Goal: Transaction & Acquisition: Purchase product/service

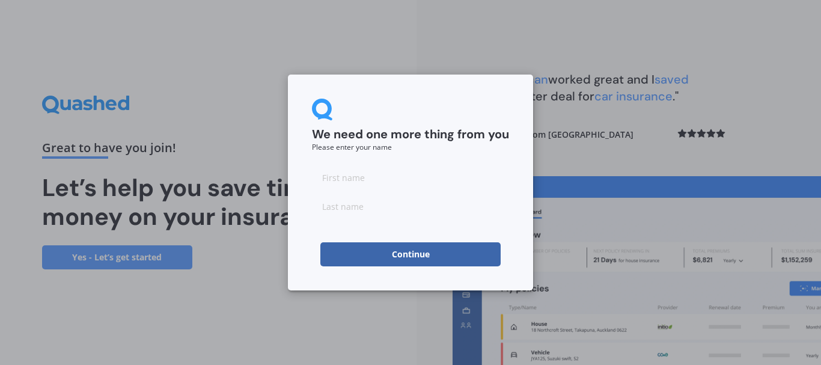
click at [353, 175] on input at bounding box center [410, 177] width 197 height 24
type input "[PERSON_NAME]"
click at [341, 205] on input at bounding box center [410, 206] width 197 height 24
type input "[PERSON_NAME]"
click at [407, 257] on button "Continue" at bounding box center [410, 254] width 180 height 24
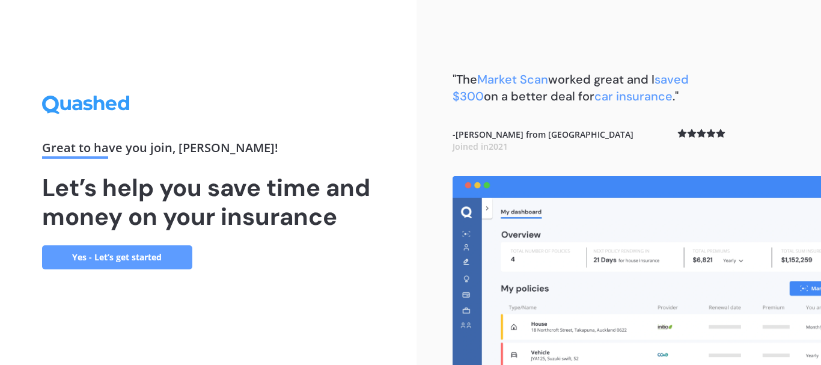
click at [133, 247] on link "Yes - Let’s get started" at bounding box center [117, 257] width 150 height 24
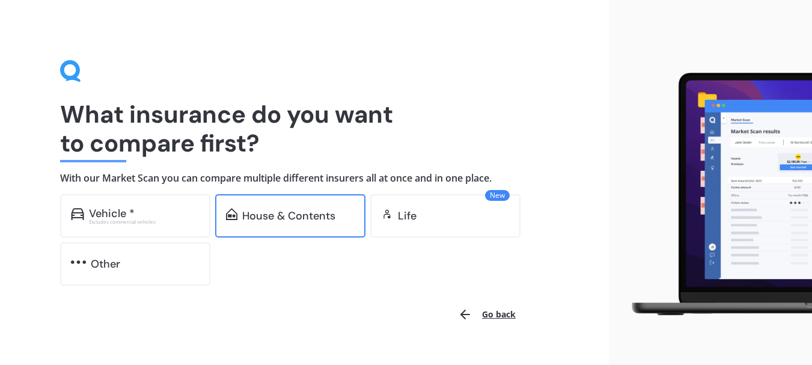
click at [282, 214] on div "House & Contents" at bounding box center [288, 216] width 93 height 12
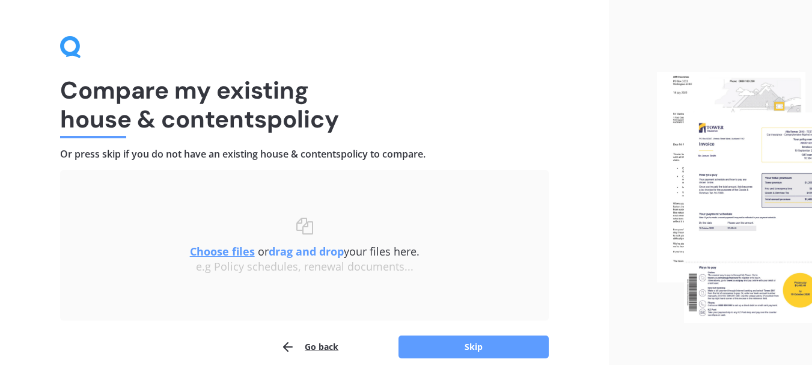
scroll to position [78, 0]
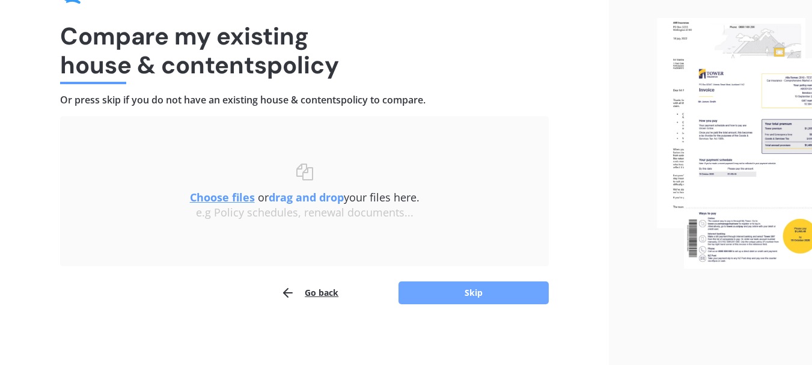
click at [464, 294] on button "Skip" at bounding box center [473, 292] width 150 height 23
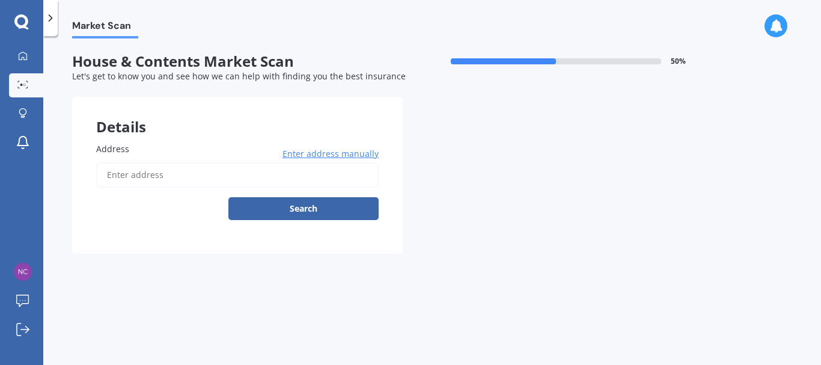
click at [196, 171] on input "Address" at bounding box center [237, 174] width 282 height 25
type input "[STREET_ADDRESS]"
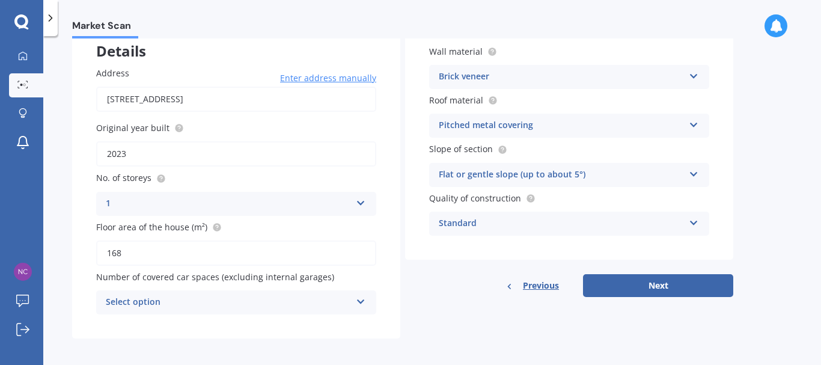
scroll to position [77, 0]
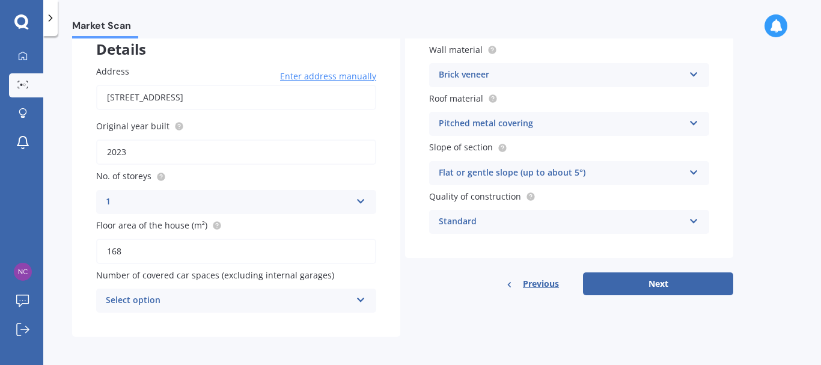
click at [361, 300] on icon at bounding box center [361, 297] width 10 height 8
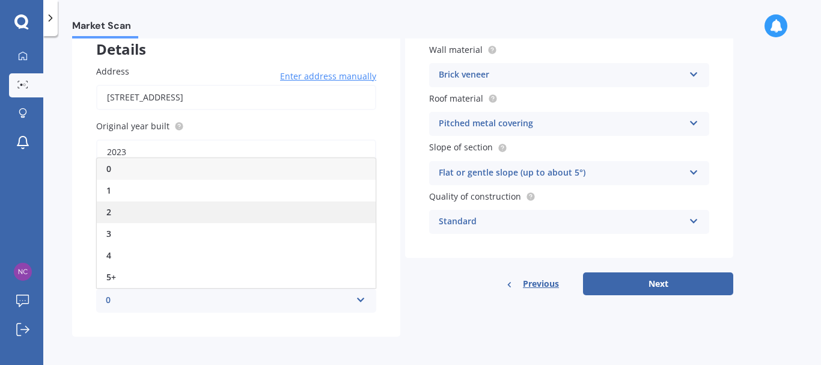
click at [199, 214] on div "2" at bounding box center [236, 212] width 279 height 22
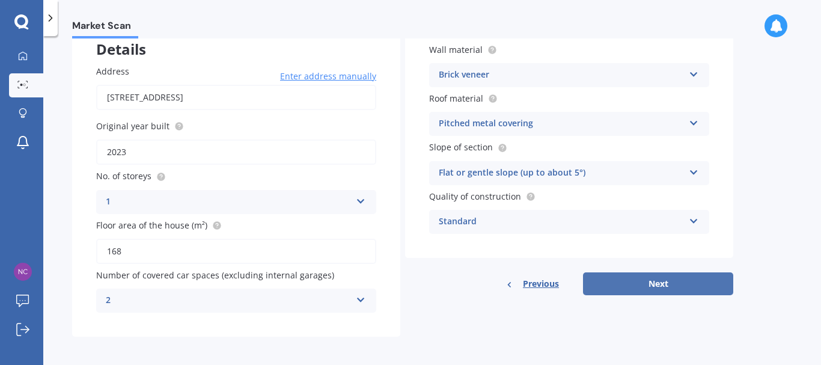
click at [626, 284] on button "Next" at bounding box center [658, 283] width 150 height 23
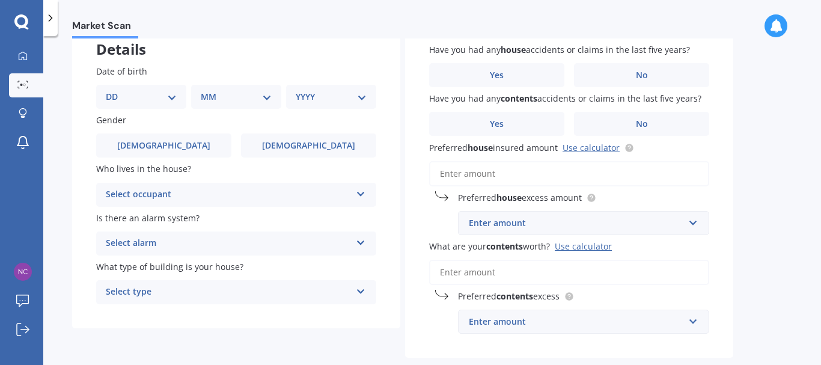
scroll to position [0, 0]
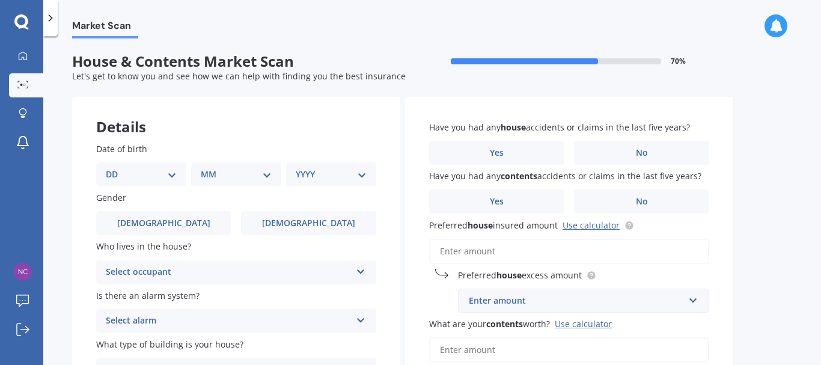
click at [172, 175] on select "DD 01 02 03 04 05 06 07 08 09 10 11 12 13 14 15 16 17 18 19 20 21 22 23 24 25 2…" at bounding box center [141, 174] width 71 height 13
select select "17"
click at [115, 168] on select "DD 01 02 03 04 05 06 07 08 09 10 11 12 13 14 15 16 17 18 19 20 21 22 23 24 25 2…" at bounding box center [141, 174] width 71 height 13
click at [264, 178] on select "MM 01 02 03 04 05 06 07 08 09 10 11 12" at bounding box center [238, 174] width 66 height 13
select select "07"
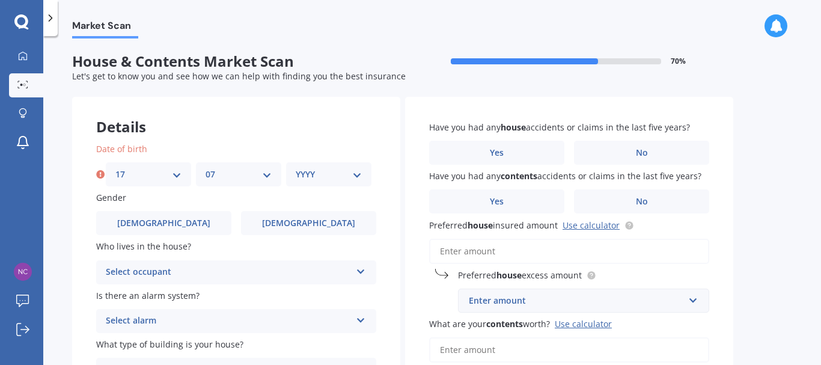
click at [205, 168] on select "MM 01 02 03 04 05 06 07 08 09 10 11 12" at bounding box center [238, 174] width 66 height 13
click at [354, 175] on select "YYYY 2009 2008 2007 2006 2005 2004 2003 2002 2001 2000 1999 1998 1997 1996 1995…" at bounding box center [329, 174] width 66 height 13
select select "1964"
click at [296, 168] on select "YYYY 2009 2008 2007 2006 2005 2004 2003 2002 2001 2000 1999 1998 1997 1996 1995…" at bounding box center [329, 174] width 66 height 13
click at [360, 266] on icon at bounding box center [361, 269] width 10 height 8
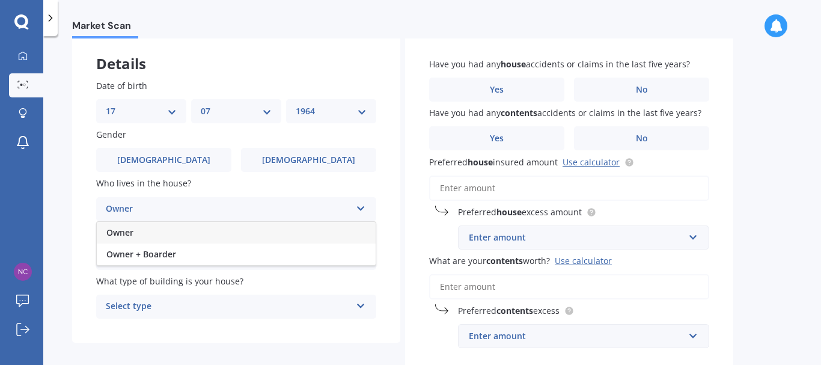
scroll to position [58, 0]
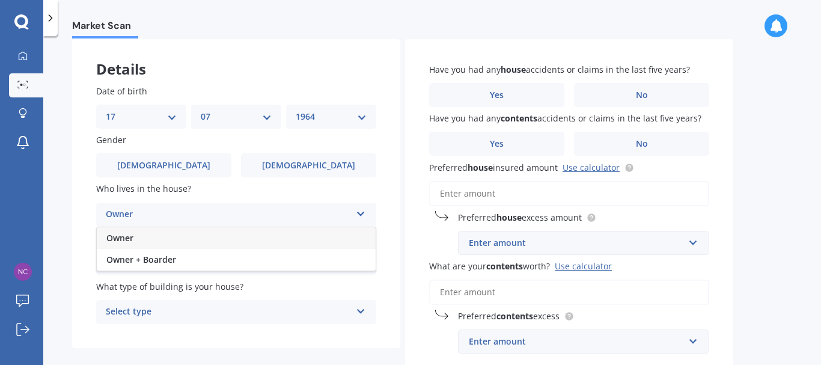
click at [225, 242] on div "Owner" at bounding box center [236, 238] width 279 height 22
click at [357, 264] on icon at bounding box center [361, 260] width 10 height 8
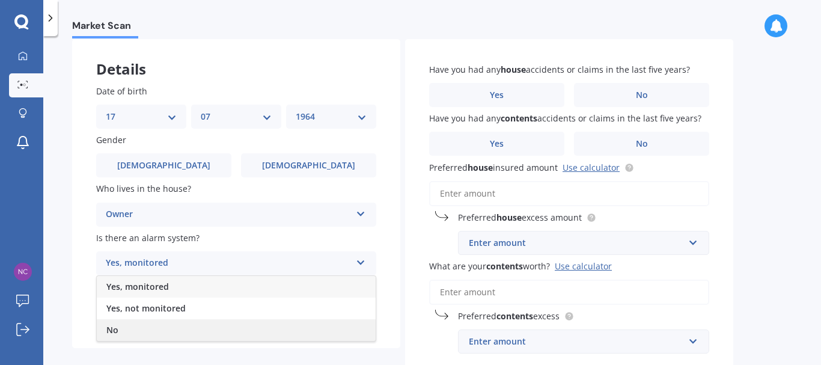
click at [181, 333] on div "No" at bounding box center [236, 330] width 279 height 22
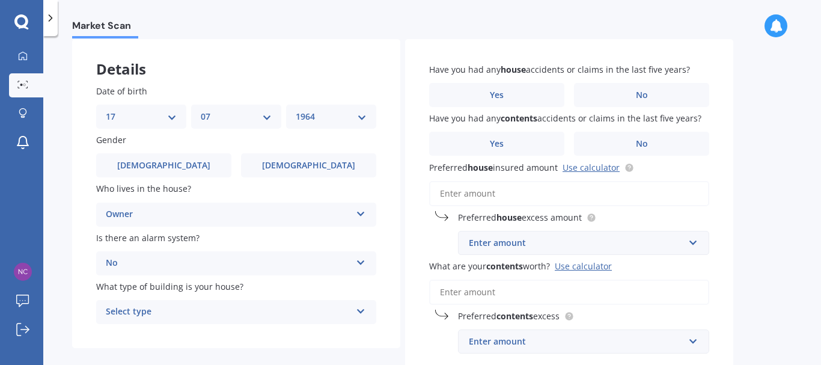
click at [360, 307] on icon at bounding box center [361, 309] width 10 height 8
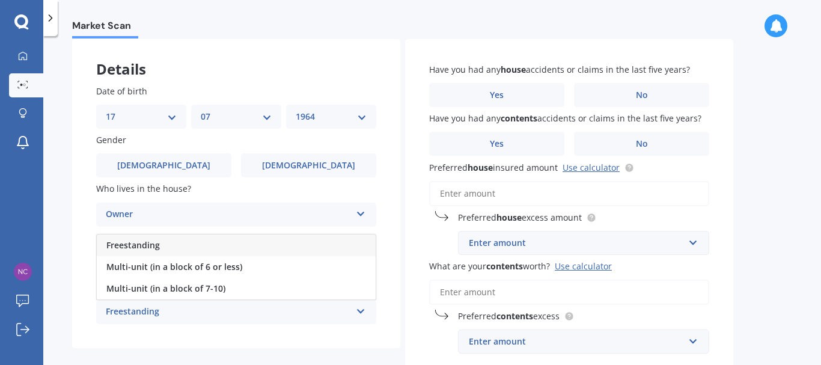
click at [175, 310] on div "Freestanding" at bounding box center [228, 312] width 245 height 14
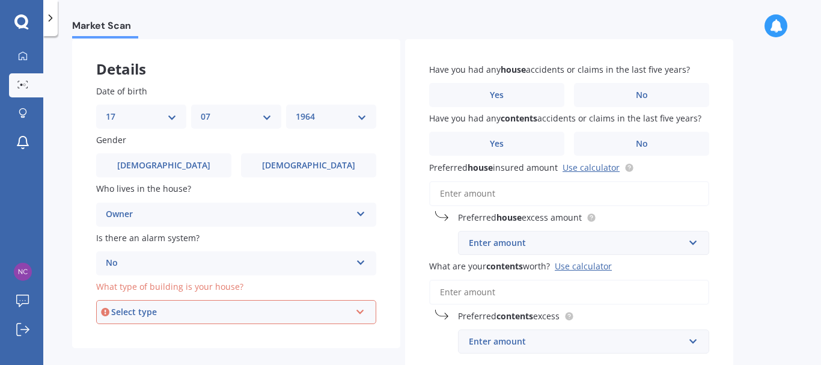
click at [360, 317] on div "Select type Freestanding Multi-unit (in a block of 6 or less) Multi-unit (in a …" at bounding box center [236, 312] width 280 height 24
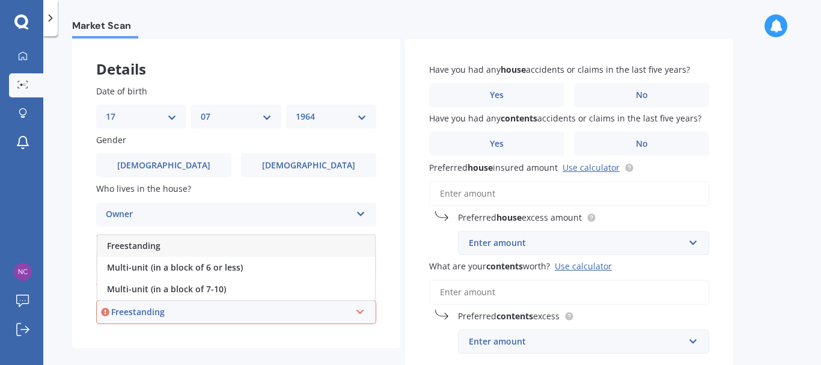
click at [136, 245] on span "Freestanding" at bounding box center [133, 245] width 53 height 11
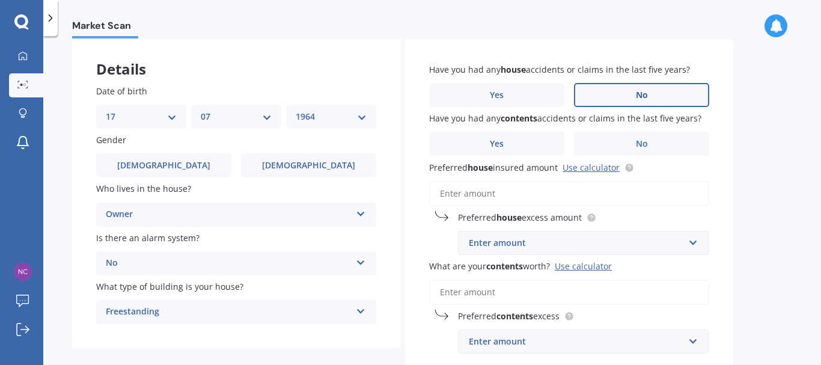
click at [644, 97] on span "No" at bounding box center [642, 95] width 12 height 10
click at [0, 0] on input "No" at bounding box center [0, 0] width 0 height 0
click at [645, 136] on label "No" at bounding box center [641, 144] width 135 height 24
click at [0, 0] on input "No" at bounding box center [0, 0] width 0 height 0
click at [554, 195] on input "Preferred house insured amount Use calculator" at bounding box center [569, 193] width 280 height 25
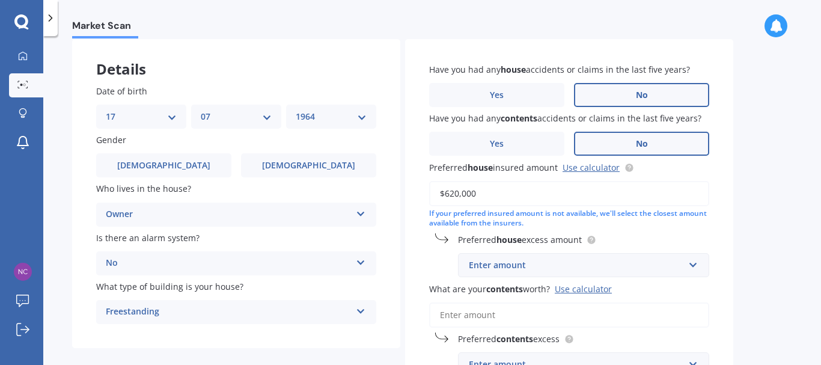
type input "$620,000"
click at [660, 264] on div "Enter amount" at bounding box center [576, 264] width 215 height 13
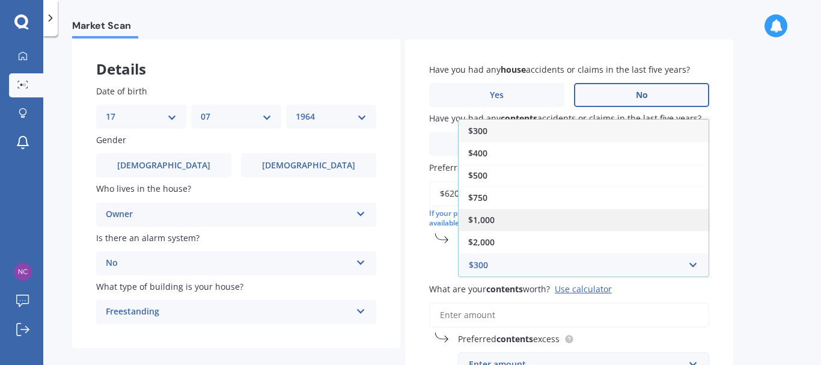
click at [502, 217] on div "$1,000" at bounding box center [583, 219] width 250 height 22
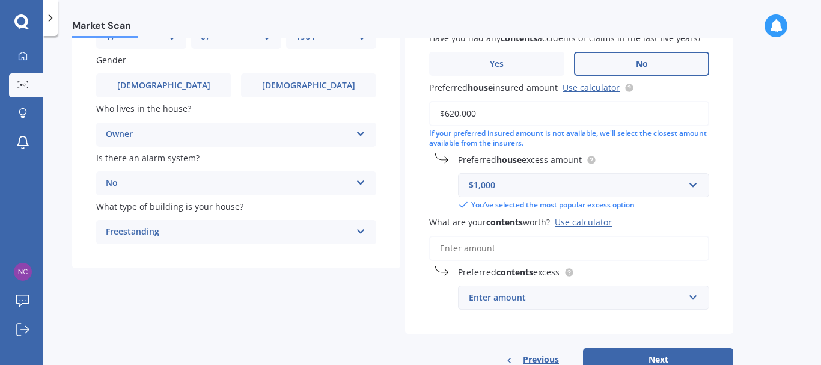
scroll to position [136, 0]
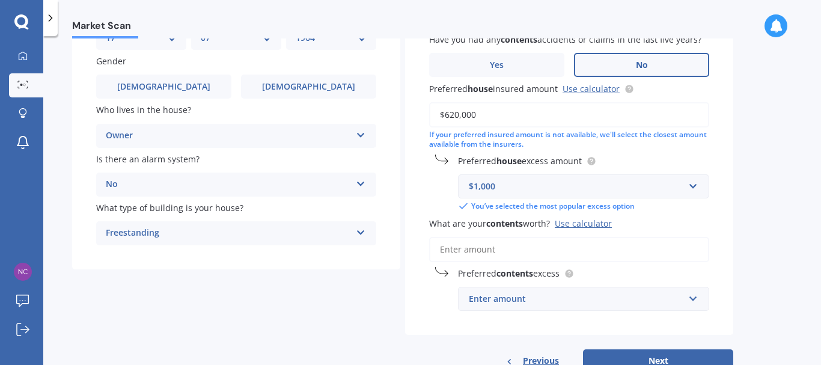
click at [574, 224] on div "Use calculator" at bounding box center [582, 222] width 57 height 11
click at [574, 237] on input "What are your contents worth? Use calculator" at bounding box center [569, 249] width 280 height 25
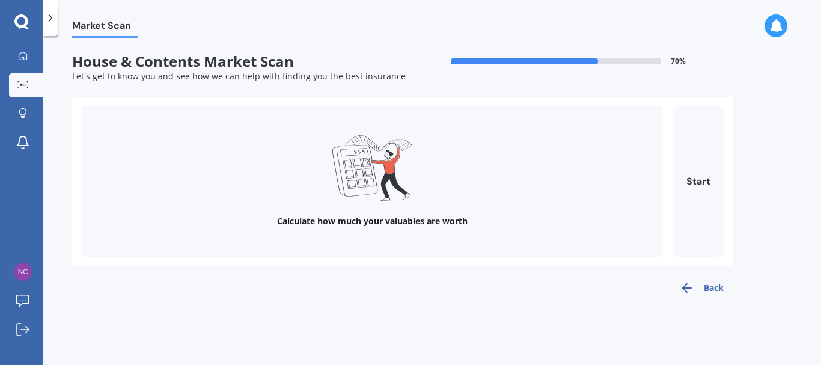
scroll to position [0, 0]
click at [696, 178] on button "Start" at bounding box center [697, 181] width 51 height 150
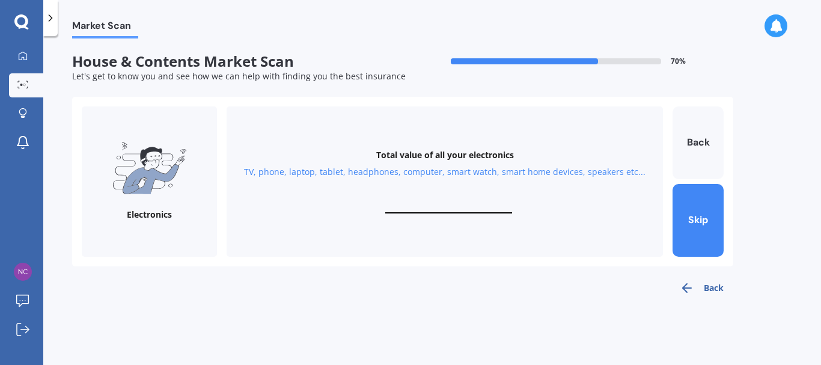
click at [428, 210] on input "text" at bounding box center [448, 207] width 127 height 11
type input "$2,000"
click at [690, 210] on button "Next" at bounding box center [697, 220] width 51 height 73
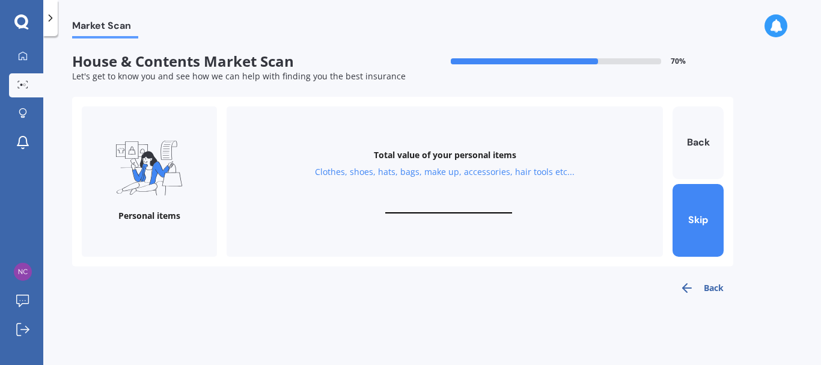
click at [436, 202] on input "text" at bounding box center [448, 207] width 127 height 11
type input "$2,000"
click at [689, 217] on button "Next" at bounding box center [697, 220] width 51 height 73
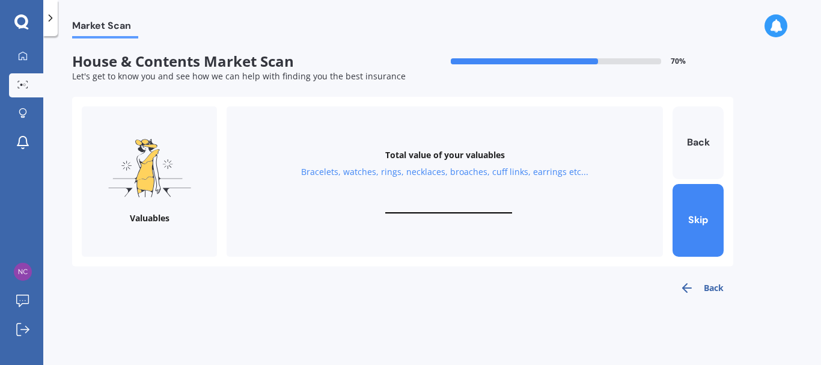
click at [418, 200] on div "Total value of your valuables Bracelets, watches, rings, necklaces, broaches, c…" at bounding box center [444, 181] width 436 height 150
click at [426, 205] on input "text" at bounding box center [448, 207] width 127 height 11
type input "$1,000"
click at [706, 220] on button "Next" at bounding box center [697, 220] width 51 height 73
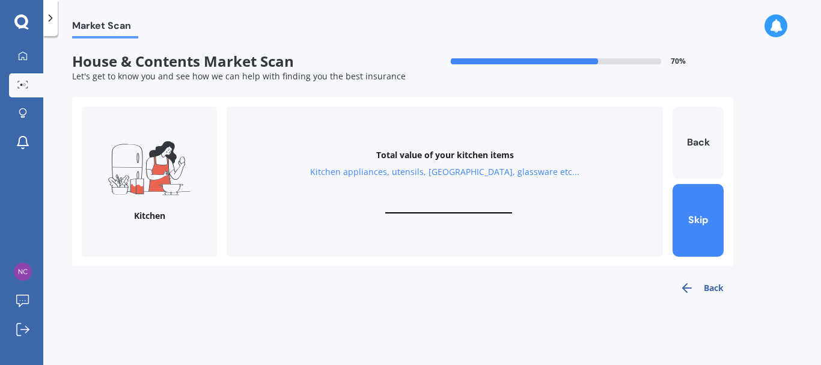
click at [423, 205] on input "text" at bounding box center [448, 207] width 127 height 11
type input "$3,000"
click at [702, 213] on button "Next" at bounding box center [697, 220] width 51 height 73
click at [439, 205] on input "text" at bounding box center [448, 207] width 127 height 11
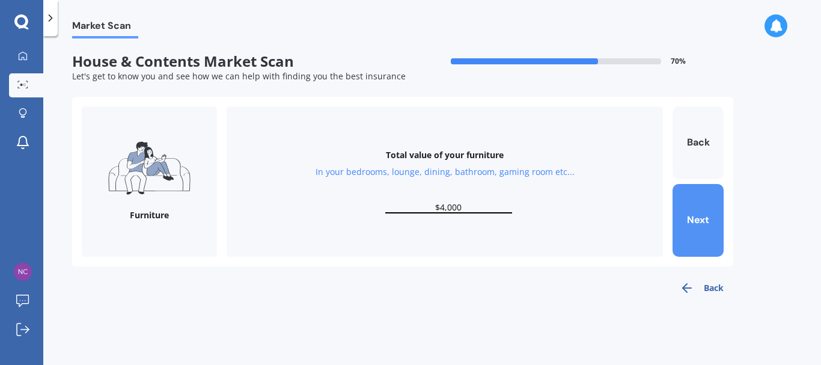
type input "$4,000"
click at [697, 211] on button "Next" at bounding box center [697, 220] width 51 height 73
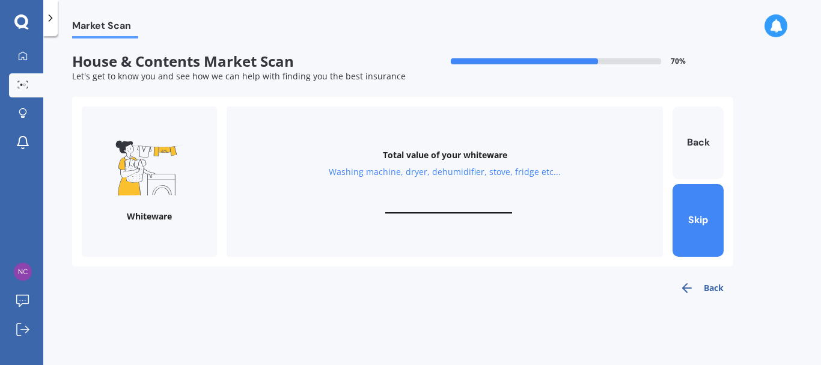
click at [420, 203] on input "text" at bounding box center [448, 207] width 127 height 11
type input "$3,000"
drag, startPoint x: 713, startPoint y: 224, endPoint x: 696, endPoint y: 249, distance: 30.2
click at [696, 249] on button "Next" at bounding box center [697, 220] width 51 height 73
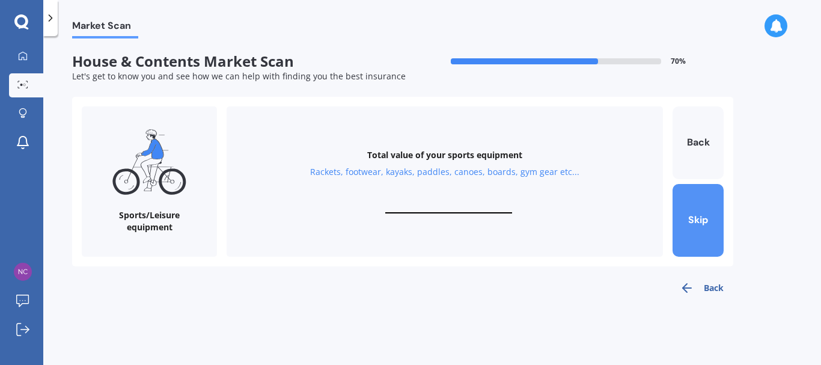
click at [699, 226] on button "Skip" at bounding box center [697, 220] width 51 height 73
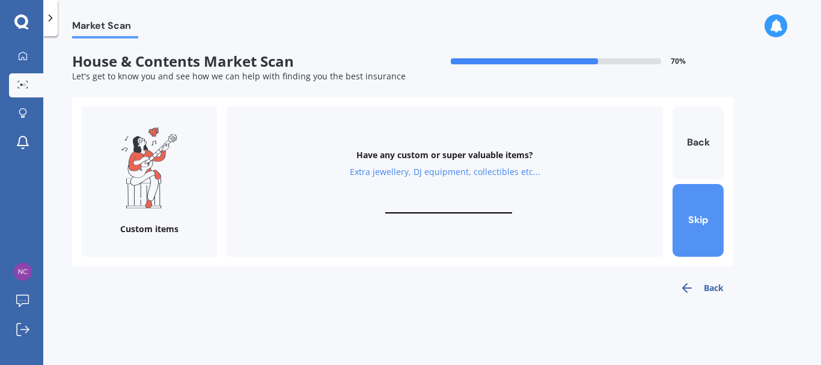
click at [698, 226] on button "Skip" at bounding box center [697, 220] width 51 height 73
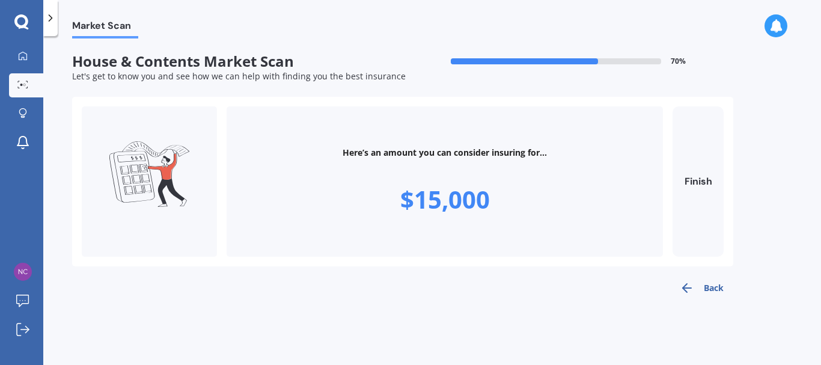
click at [708, 290] on button "Back" at bounding box center [701, 288] width 63 height 24
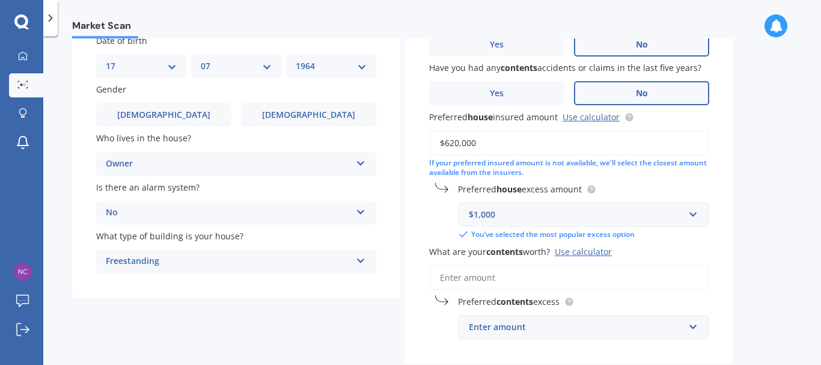
scroll to position [106, 0]
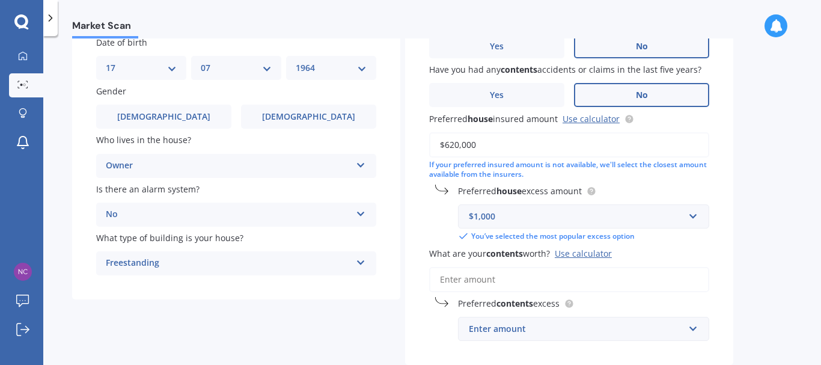
click at [478, 279] on input "What are your contents worth? Use calculator" at bounding box center [569, 279] width 280 height 25
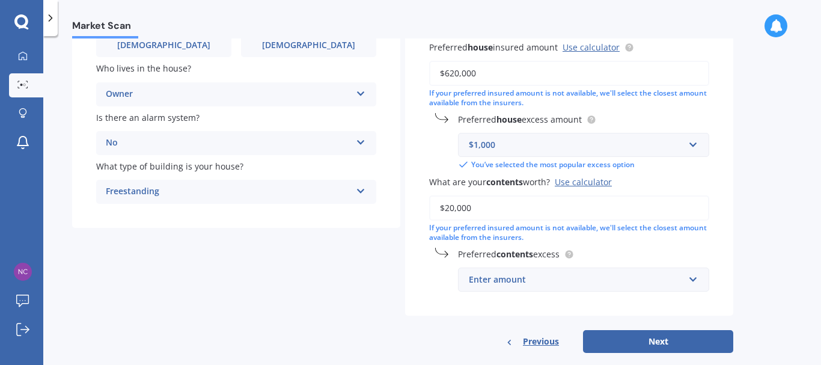
scroll to position [174, 0]
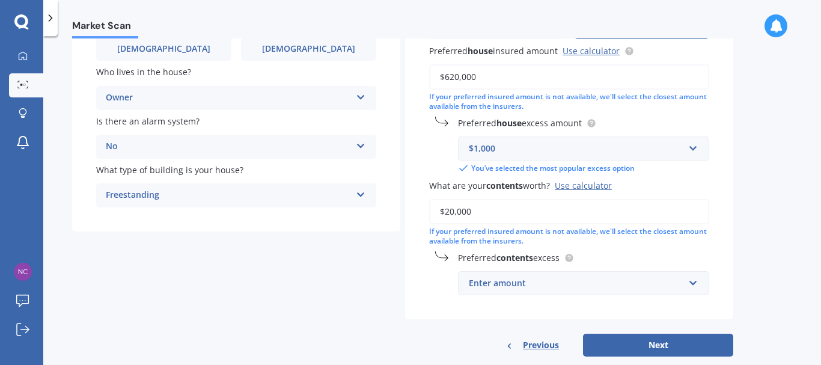
type input "$20,000"
click at [510, 302] on div "Have you had any house accidents or claims in the last five years? Yes No Have …" at bounding box center [569, 121] width 328 height 397
click at [484, 300] on div "Have you had any house accidents or claims in the last five years? Yes No Have …" at bounding box center [569, 121] width 328 height 397
click at [482, 305] on div "Have you had any house accidents or claims in the last five years? Yes No Have …" at bounding box center [569, 121] width 328 height 397
click at [524, 285] on div "Enter amount" at bounding box center [576, 282] width 215 height 13
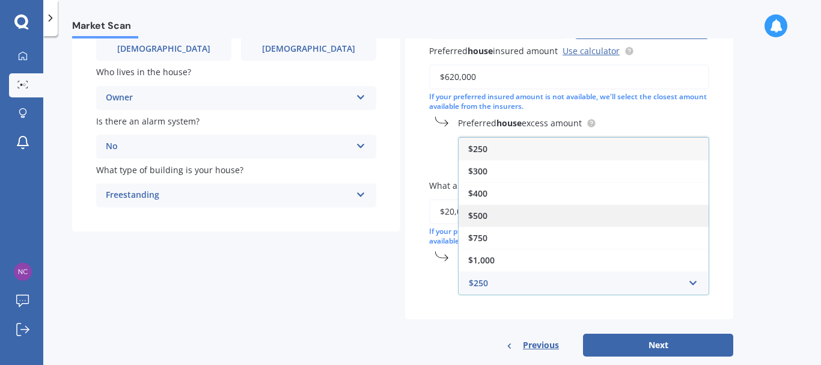
click at [470, 213] on span "$500" at bounding box center [477, 215] width 19 height 11
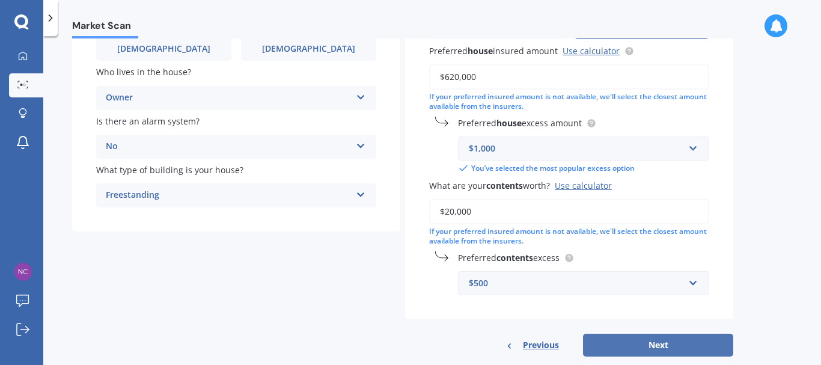
click at [680, 342] on button "Next" at bounding box center [658, 344] width 150 height 23
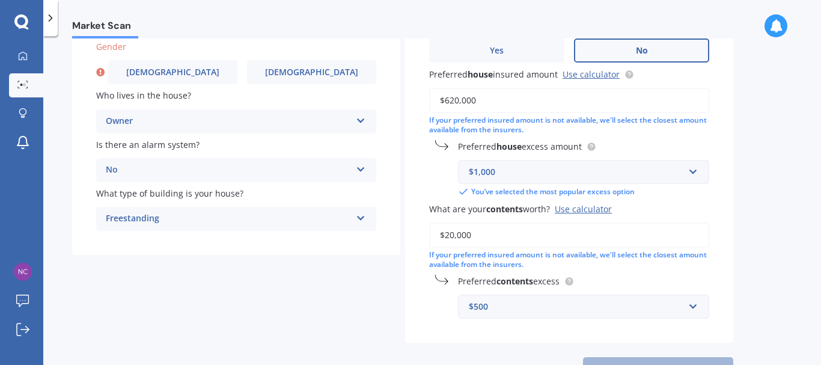
scroll to position [197, 0]
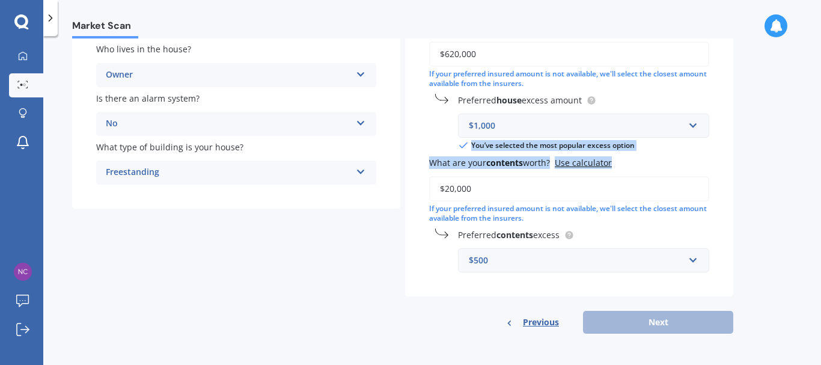
drag, startPoint x: 813, startPoint y: 167, endPoint x: 814, endPoint y: 121, distance: 45.7
click at [814, 121] on div "Market Scan House & Contents Market Scan 70 % Let's get to know you and see how…" at bounding box center [431, 202] width 777 height 329
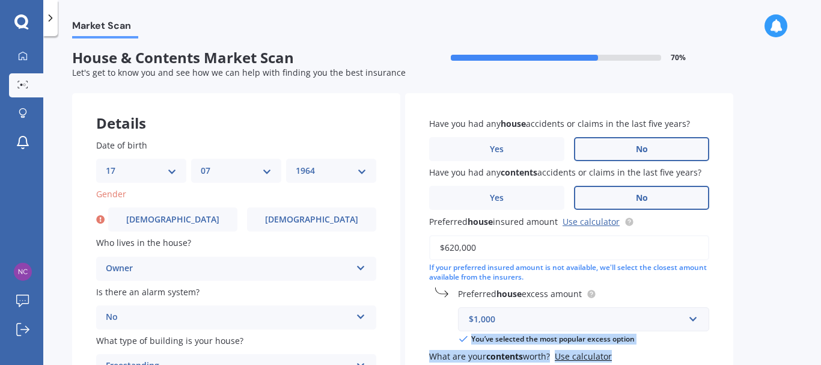
scroll to position [0, 0]
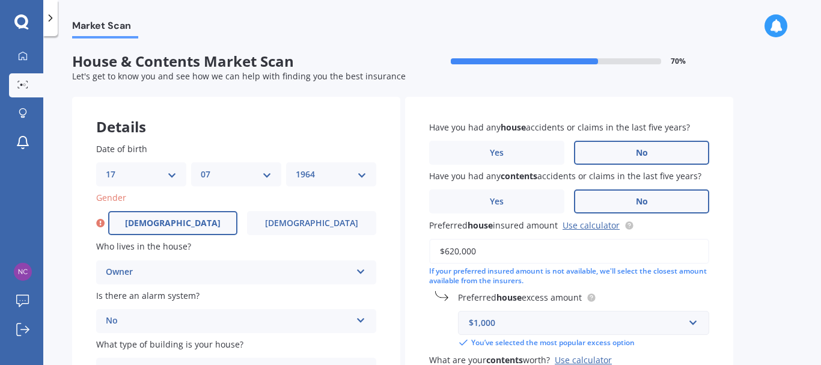
click at [165, 223] on span "[DEMOGRAPHIC_DATA]" at bounding box center [173, 223] width 96 height 10
click at [0, 0] on input "[DEMOGRAPHIC_DATA]" at bounding box center [0, 0] width 0 height 0
click at [356, 272] on icon at bounding box center [361, 269] width 10 height 8
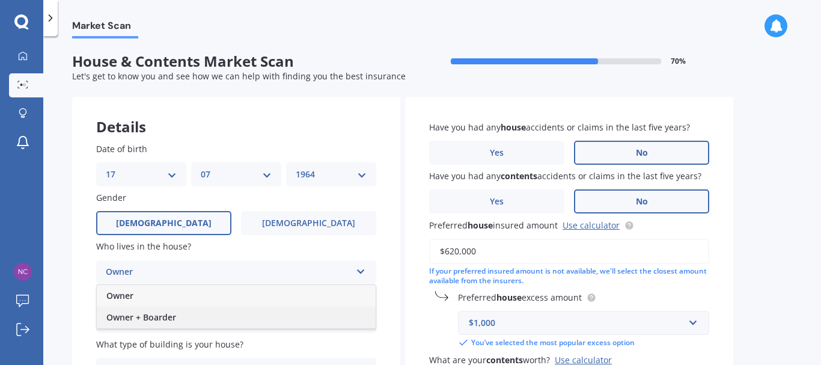
click at [151, 318] on span "Owner + Boarder" at bounding box center [141, 316] width 70 height 11
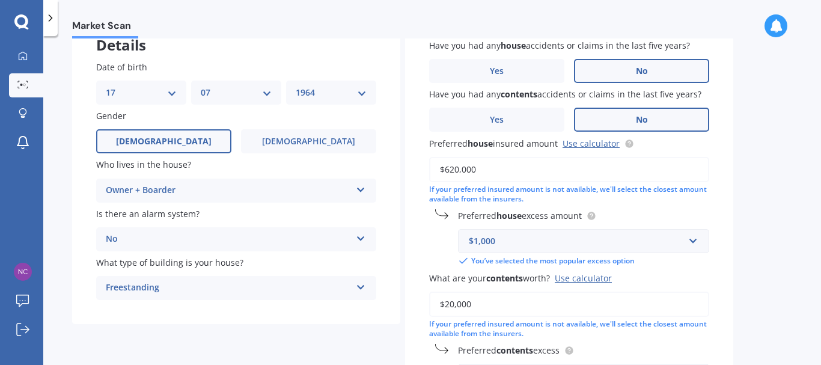
scroll to position [81, 0]
click at [186, 187] on div "Owner + Boarder" at bounding box center [228, 191] width 245 height 14
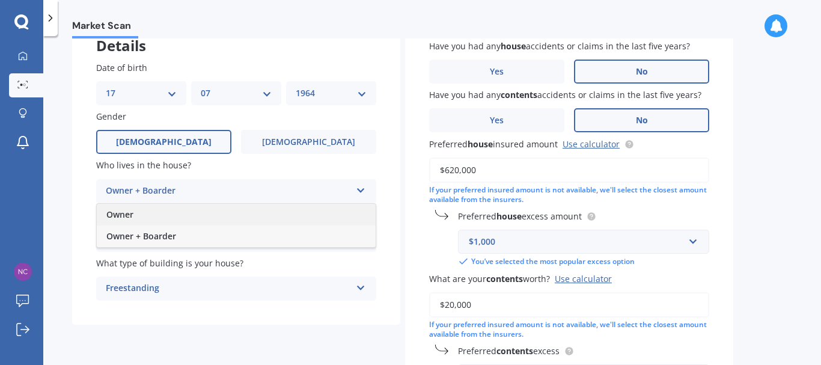
click at [126, 219] on span "Owner" at bounding box center [119, 213] width 27 height 11
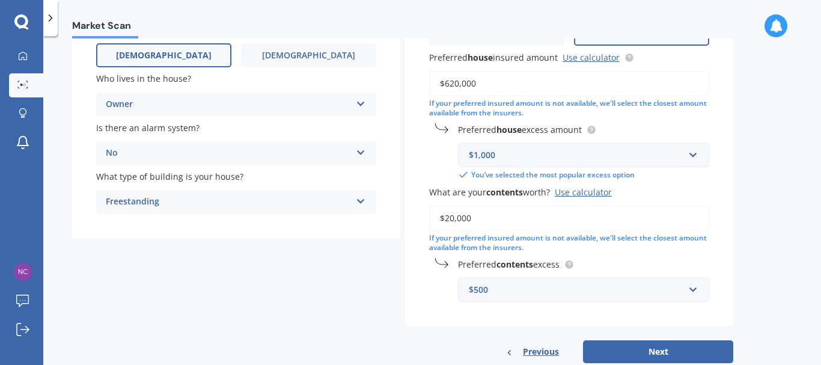
scroll to position [197, 0]
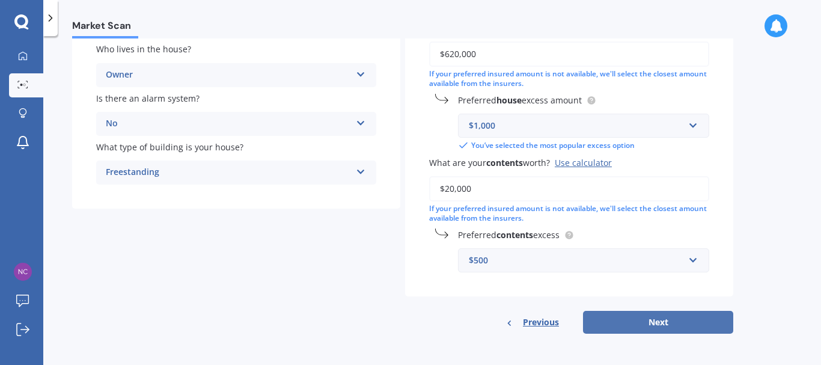
click at [639, 323] on button "Next" at bounding box center [658, 322] width 150 height 23
select select "17"
select select "07"
select select "1964"
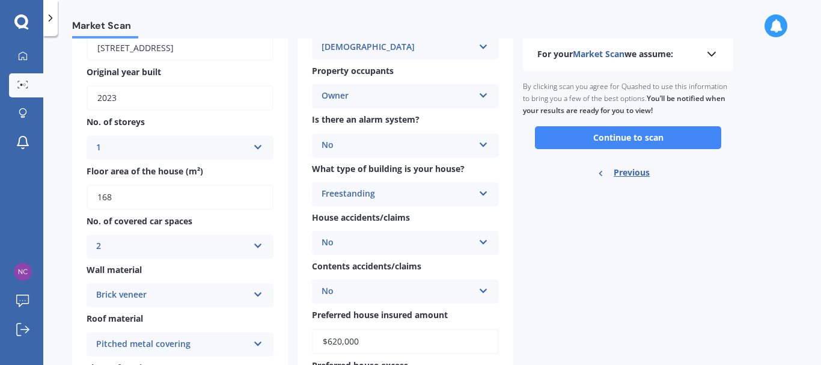
scroll to position [85, 0]
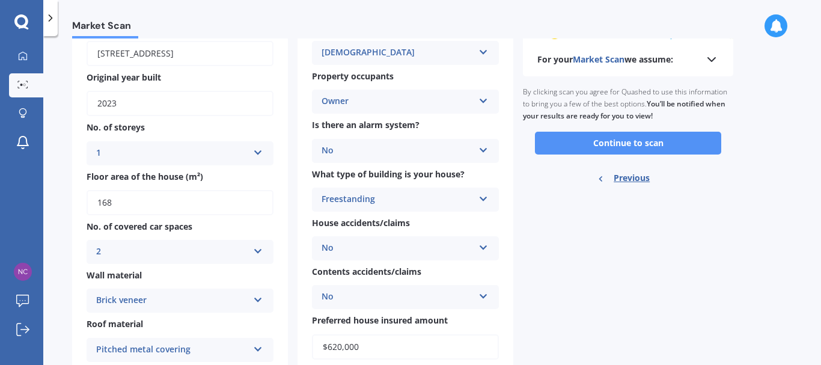
click at [606, 137] on button "Continue to scan" at bounding box center [628, 143] width 186 height 23
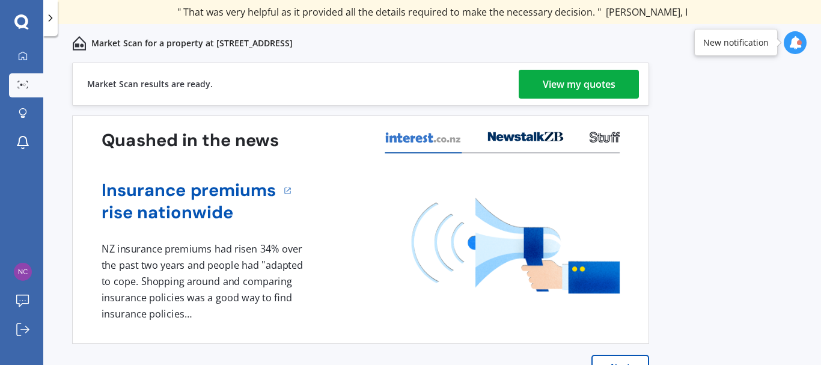
click at [798, 40] on div at bounding box center [799, 42] width 5 height 5
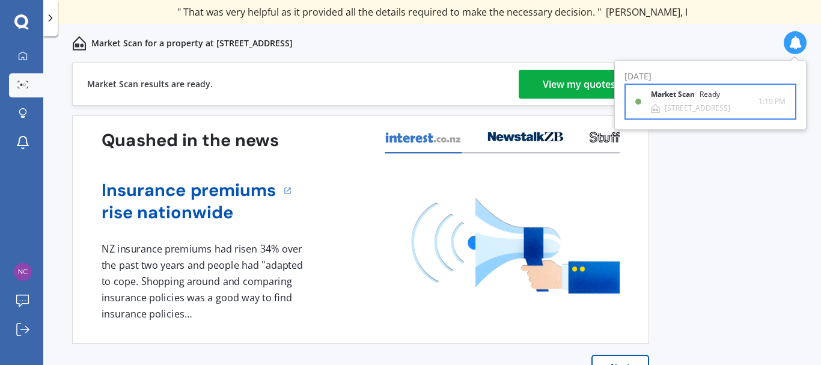
click at [704, 98] on div "Ready" at bounding box center [709, 94] width 20 height 8
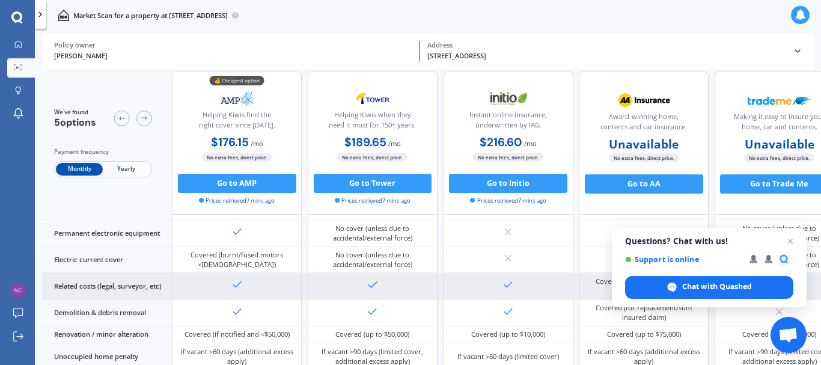
scroll to position [402, 0]
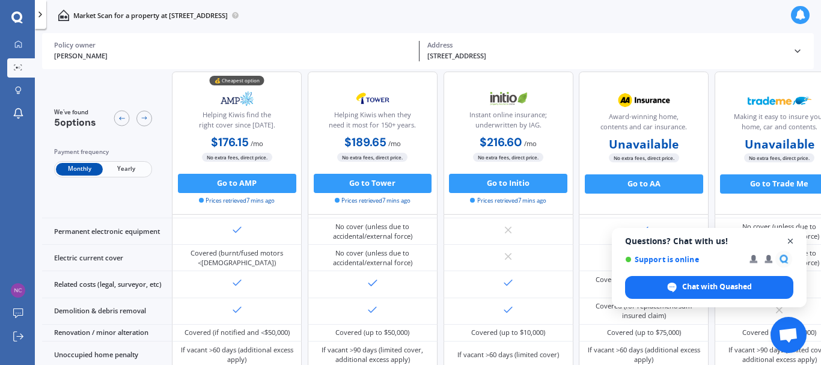
click at [790, 240] on span "Open chat" at bounding box center [790, 241] width 15 height 15
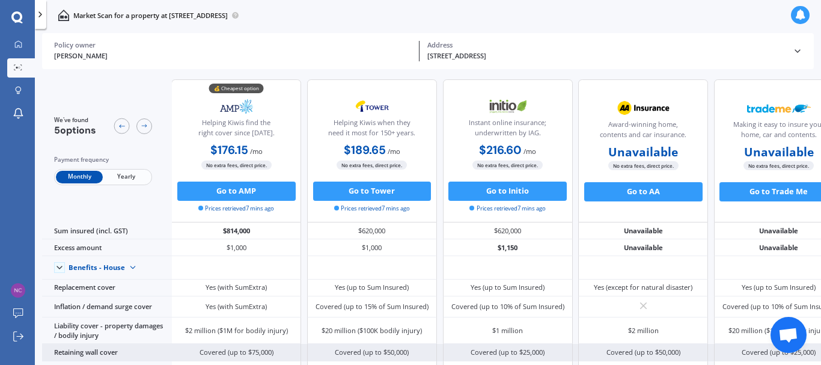
scroll to position [0, 0]
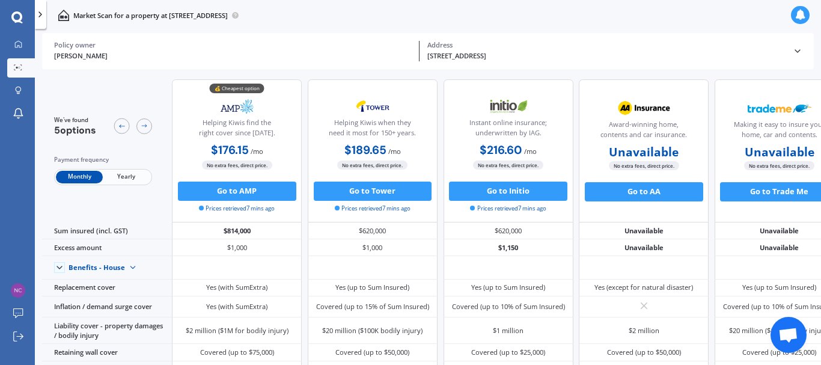
click at [123, 175] on span "Yearly" at bounding box center [126, 177] width 47 height 13
